Goal: Task Accomplishment & Management: Use online tool/utility

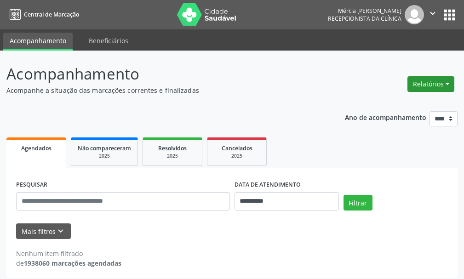
click at [427, 85] on button "Relatórios" at bounding box center [430, 84] width 47 height 16
click at [385, 104] on link "Agendamentos" at bounding box center [405, 103] width 99 height 13
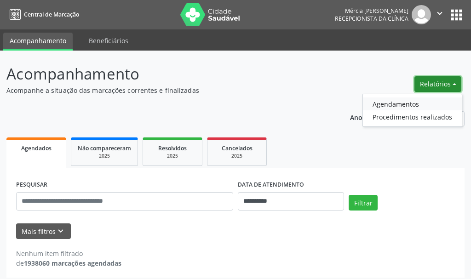
select select "*"
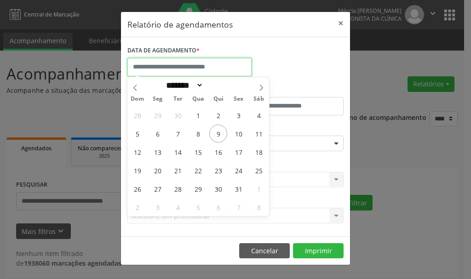
click at [199, 63] on input "text" at bounding box center [189, 67] width 124 height 18
click at [200, 153] on span "15" at bounding box center [198, 152] width 18 height 18
type input "**********"
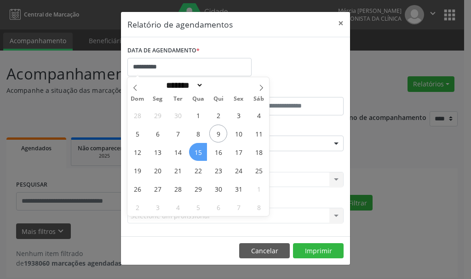
click at [199, 151] on span "15" at bounding box center [198, 152] width 18 height 18
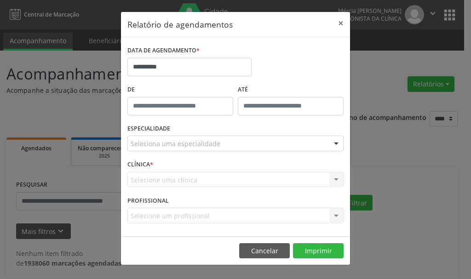
click at [199, 151] on div "ESPECIALIDADE Seleciona uma especialidade Todas as especialidades Alergologia A…" at bounding box center [235, 140] width 221 height 36
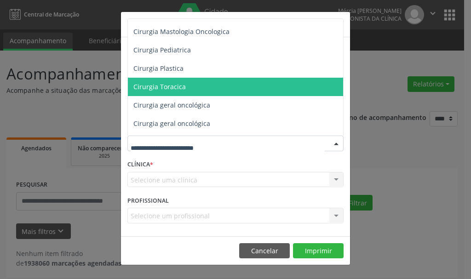
scroll to position [276, 0]
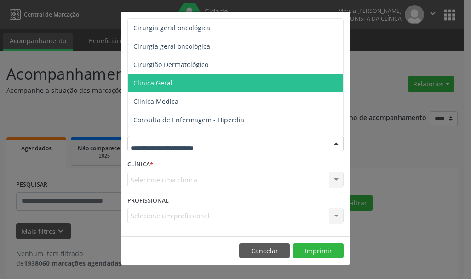
click at [167, 81] on span "Clinica Geral" at bounding box center [152, 83] width 39 height 9
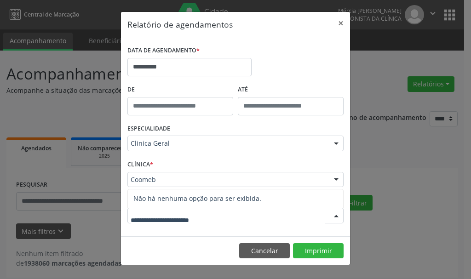
click at [212, 214] on div at bounding box center [235, 216] width 216 height 16
click at [212, 214] on input "text" at bounding box center [228, 220] width 194 height 18
click at [160, 166] on div "CLÍNICA * Coomeb Coomeb Nenhum resultado encontrado para: " " Não há nenhuma op…" at bounding box center [235, 176] width 221 height 36
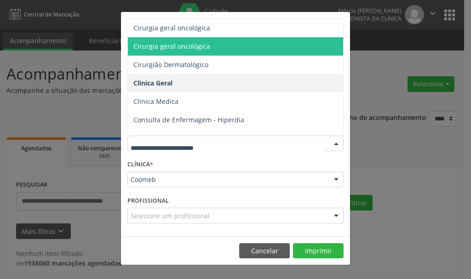
click at [380, 156] on div "**********" at bounding box center [235, 139] width 471 height 279
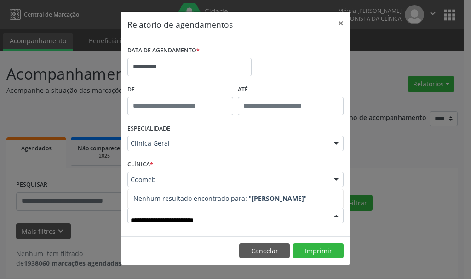
type input "**********"
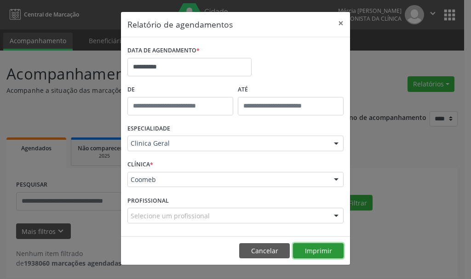
click at [315, 253] on button "Imprimir" at bounding box center [318, 251] width 51 height 16
